Goal: Share content

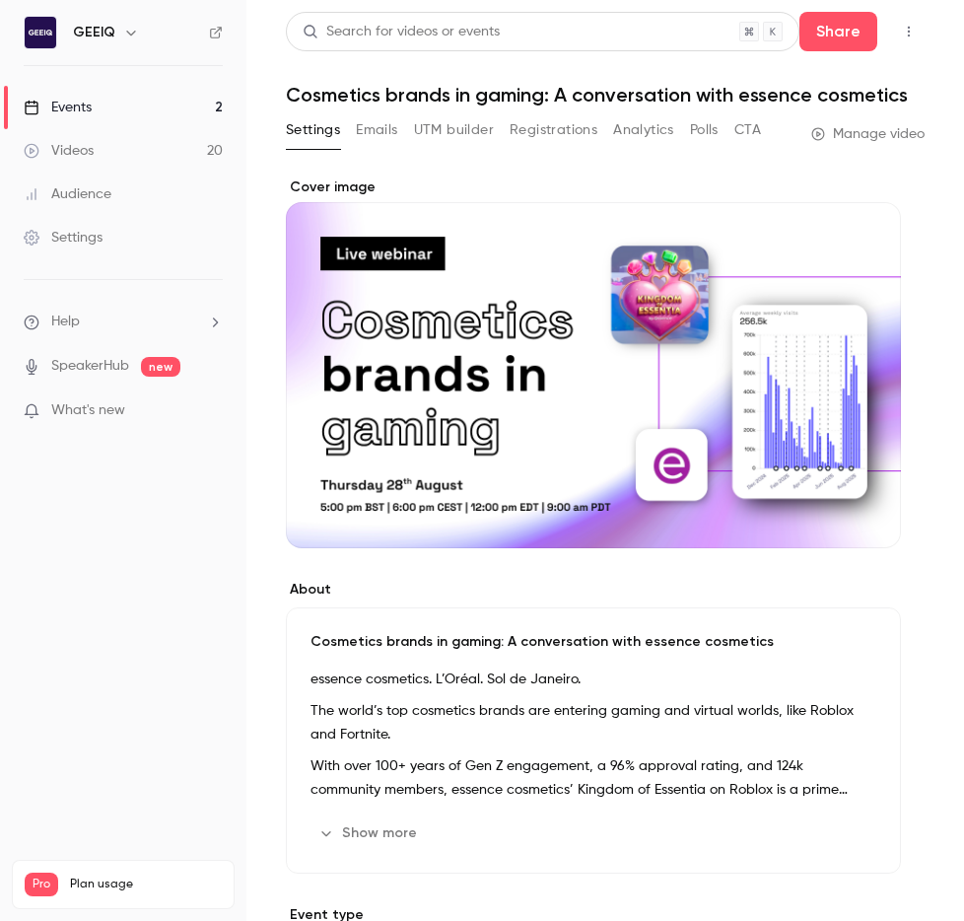
click at [159, 101] on link "Events 2" at bounding box center [123, 107] width 246 height 43
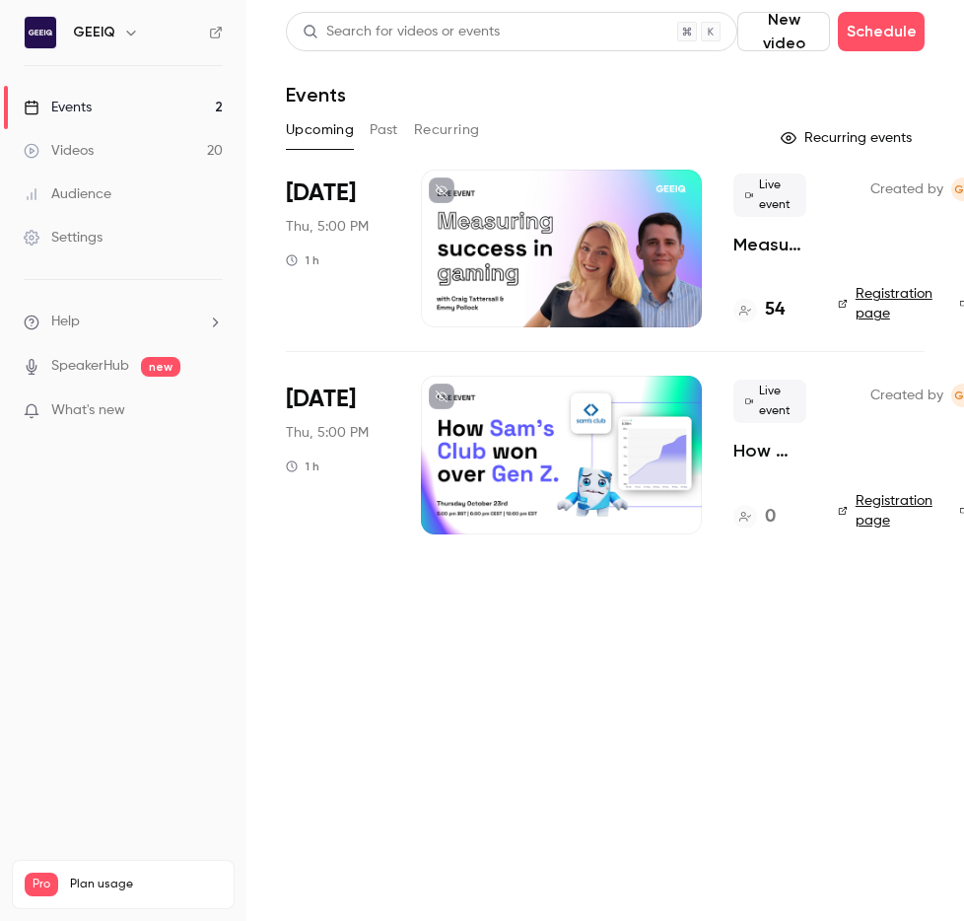
click at [774, 245] on p "Measuring success in UGC gaming" at bounding box center [769, 245] width 73 height 24
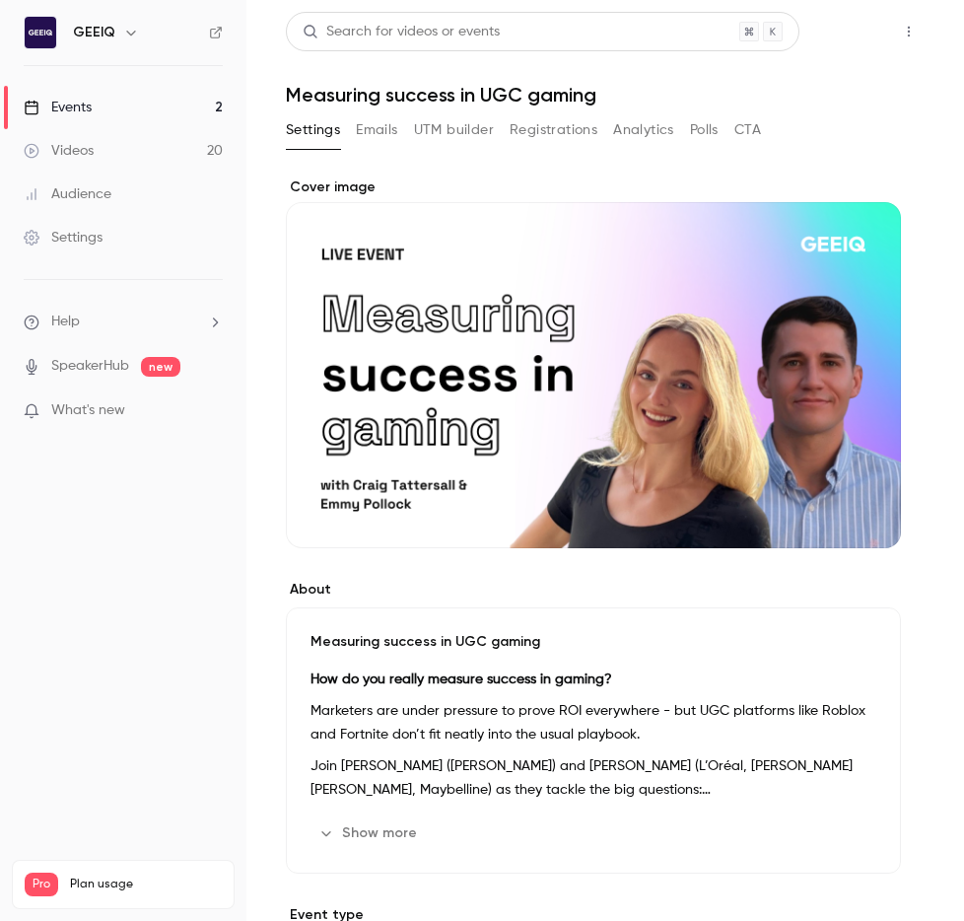
click at [842, 40] on button "Share" at bounding box center [838, 31] width 78 height 39
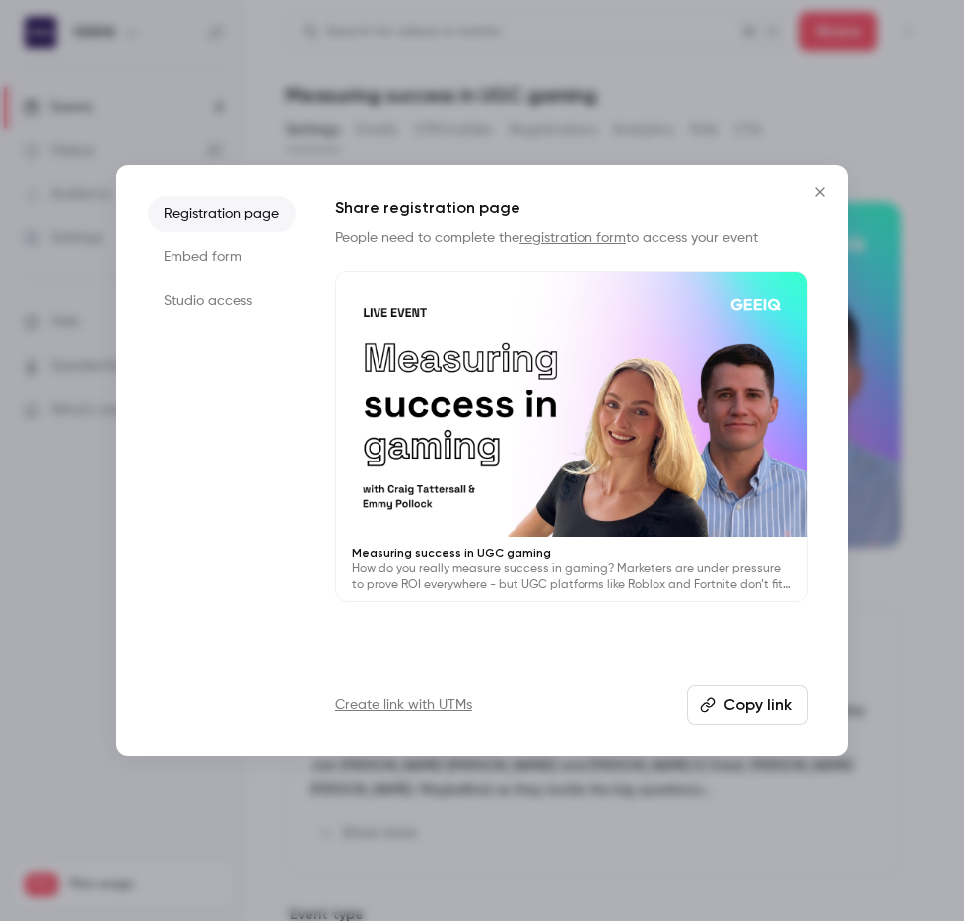
drag, startPoint x: 749, startPoint y: 711, endPoint x: 775, endPoint y: 703, distance: 26.8
click at [749, 711] on button "Copy link" at bounding box center [747, 704] width 121 height 39
click at [901, 657] on div at bounding box center [482, 460] width 964 height 921
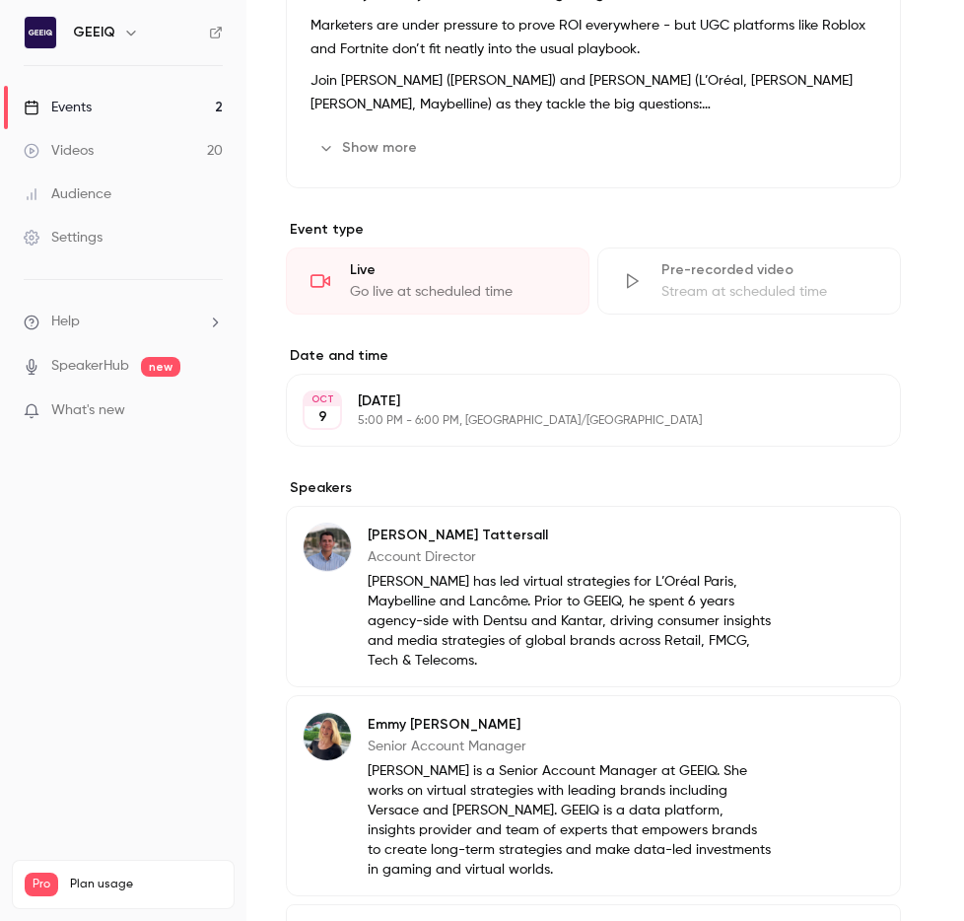
scroll to position [704, 0]
